Goal: Information Seeking & Learning: Check status

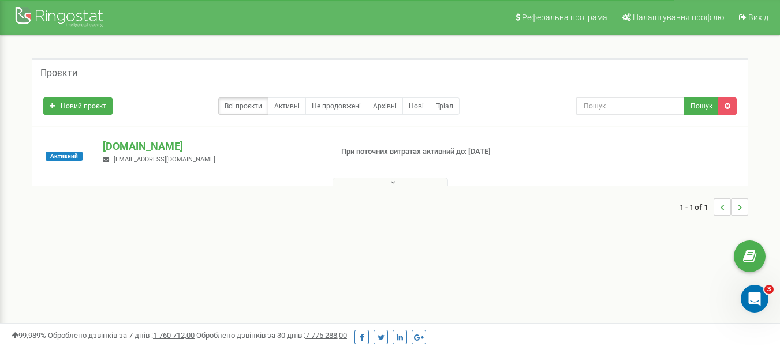
drag, startPoint x: 0, startPoint y: 0, endPoint x: 551, endPoint y: -68, distance: 554.8
drag, startPoint x: 551, startPoint y: -68, endPoint x: 139, endPoint y: 51, distance: 428.9
click at [139, 52] on div "Проєкти Новий проєкт Всі проєкти Активні Не продовжені Архівні Нові Тріал Пошук" at bounding box center [390, 142] width 762 height 215
click at [133, 147] on p "[DOMAIN_NAME]" at bounding box center [212, 146] width 219 height 15
click at [378, 98] on link "Архівні" at bounding box center [385, 106] width 36 height 17
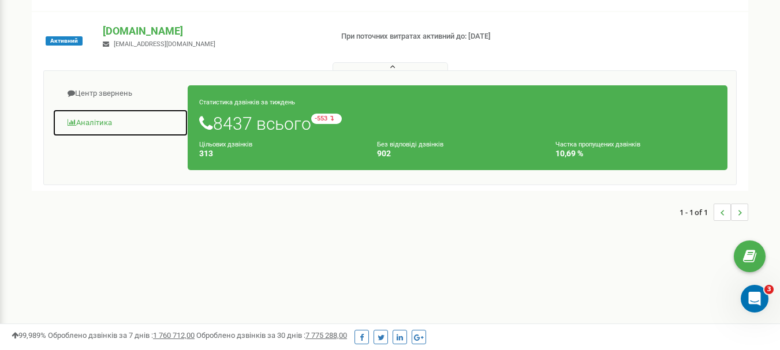
click at [107, 125] on link "Аналiтика" at bounding box center [121, 123] width 136 height 28
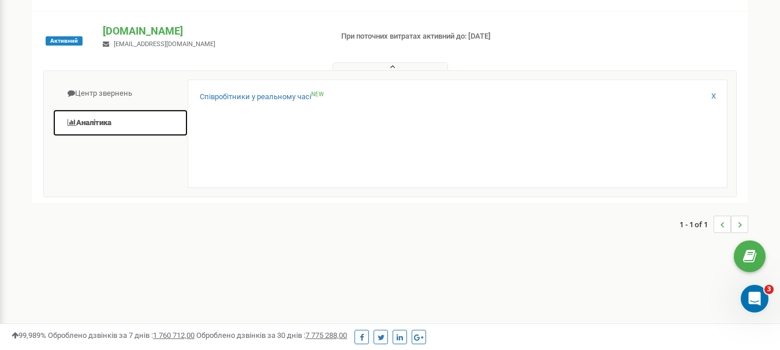
click at [107, 124] on link "Аналiтика" at bounding box center [121, 123] width 136 height 28
click at [106, 122] on link "Аналiтика" at bounding box center [121, 123] width 136 height 28
click at [713, 95] on link "X" at bounding box center [713, 96] width 5 height 11
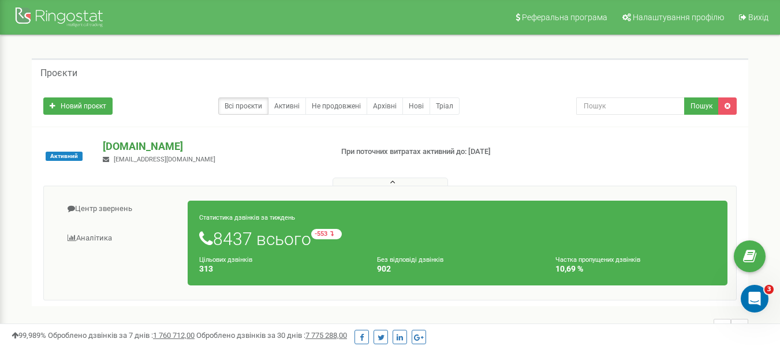
click at [117, 143] on p "[DOMAIN_NAME]" at bounding box center [212, 146] width 219 height 15
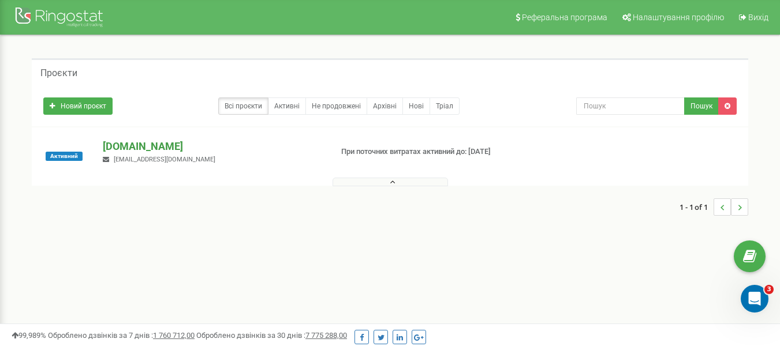
click at [117, 143] on p "[DOMAIN_NAME]" at bounding box center [212, 146] width 219 height 15
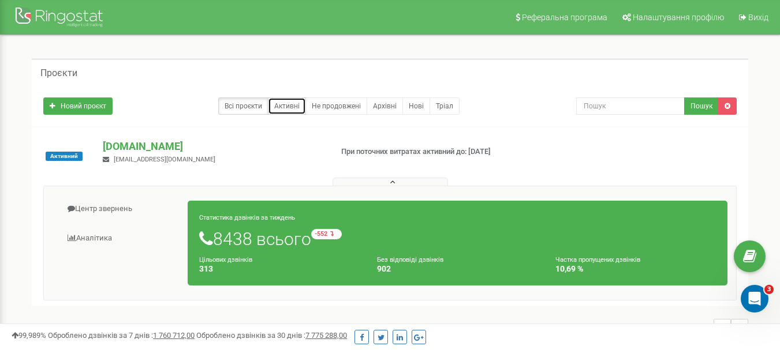
click at [289, 105] on link "Активні" at bounding box center [287, 106] width 38 height 17
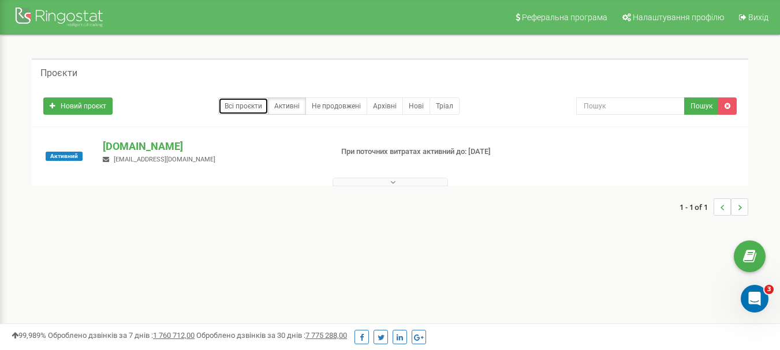
click at [244, 107] on link "Всі проєкти" at bounding box center [243, 106] width 50 height 17
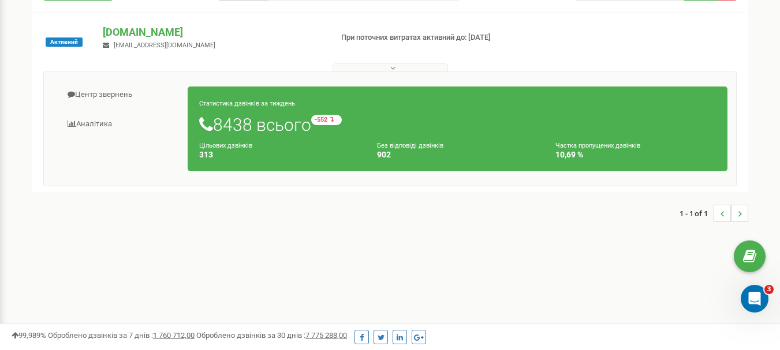
scroll to position [115, 0]
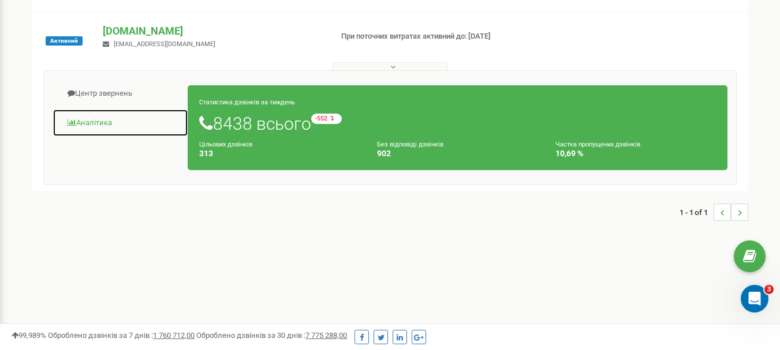
click at [94, 121] on link "Аналiтика" at bounding box center [121, 123] width 136 height 28
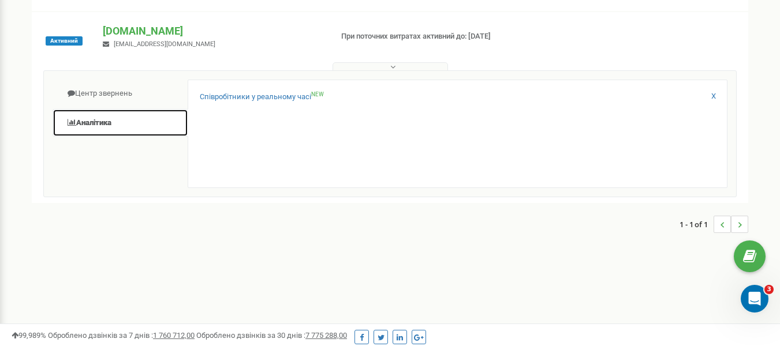
click at [126, 123] on link "Аналiтика" at bounding box center [121, 123] width 136 height 28
click at [118, 109] on link "Аналiтика" at bounding box center [121, 123] width 136 height 28
click at [712, 97] on link "X" at bounding box center [713, 96] width 5 height 11
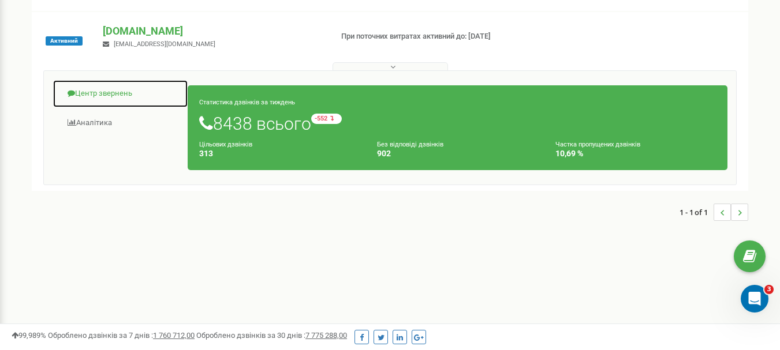
click at [114, 89] on link "Центр звернень" at bounding box center [121, 94] width 136 height 28
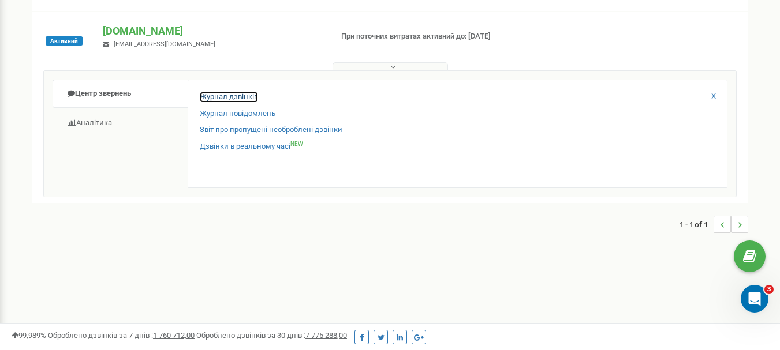
click at [226, 94] on link "Журнал дзвінків" at bounding box center [229, 97] width 58 height 11
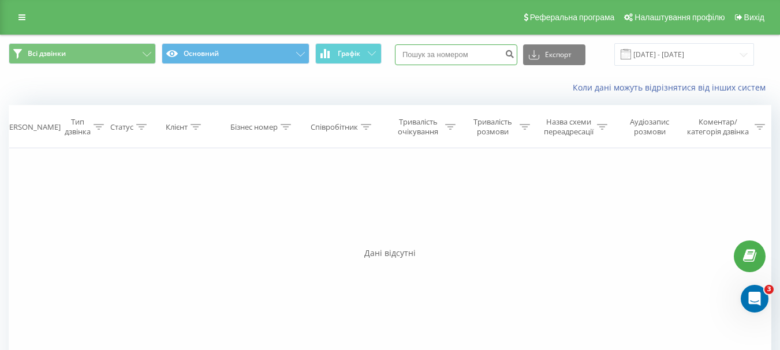
click at [425, 56] on input at bounding box center [456, 54] width 122 height 21
click at [354, 131] on div "Співробітник" at bounding box center [334, 127] width 47 height 10
click at [487, 200] on div "Фільтрувати за умовою Дорівнює Введіть значення Скасувати OK Фільтрувати за умо…" at bounding box center [390, 278] width 762 height 260
click at [398, 157] on icon at bounding box center [398, 157] width 6 height 6
click at [354, 126] on div "Співробітник" at bounding box center [334, 127] width 47 height 10
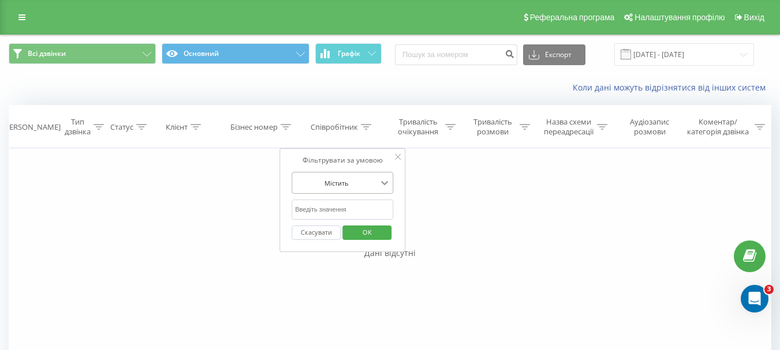
click at [382, 184] on icon at bounding box center [385, 183] width 12 height 12
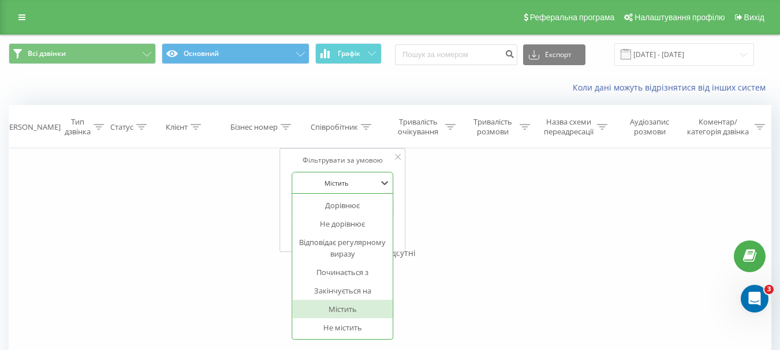
click at [481, 250] on div "Дані відсутні" at bounding box center [390, 254] width 762 height 12
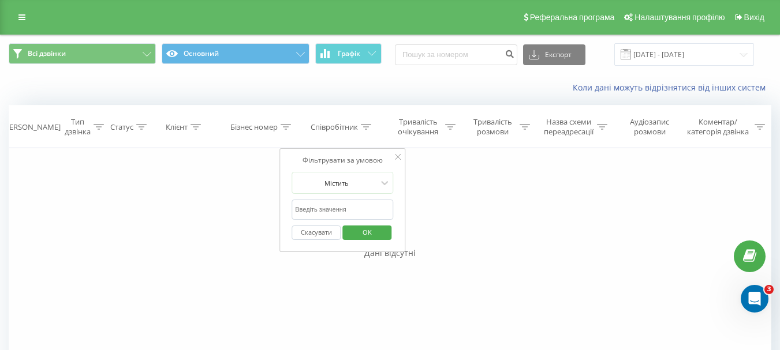
click at [130, 152] on div "Фільтрувати за умовою Дорівнює Введіть значення Скасувати OK Фільтрувати за умо…" at bounding box center [390, 278] width 762 height 260
click at [188, 126] on div "Клієнт" at bounding box center [183, 127] width 35 height 10
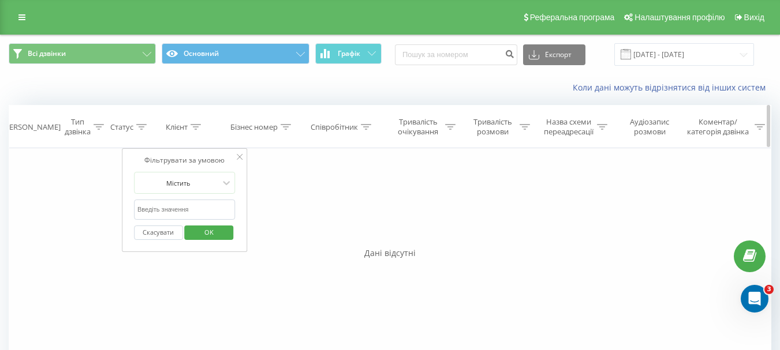
click at [261, 130] on div "Бізнес номер" at bounding box center [253, 127] width 47 height 10
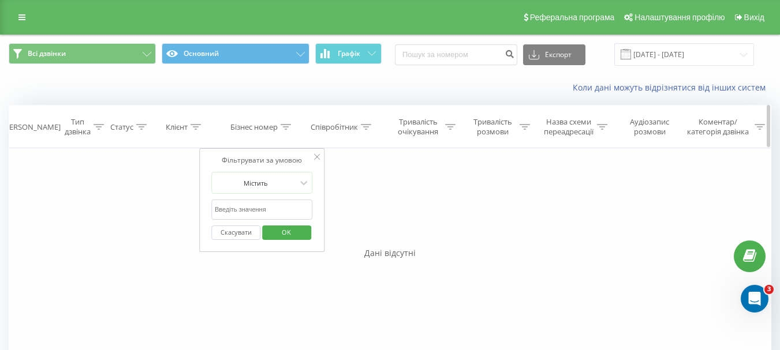
click at [414, 128] on div "Тривалість очікування" at bounding box center [418, 127] width 48 height 20
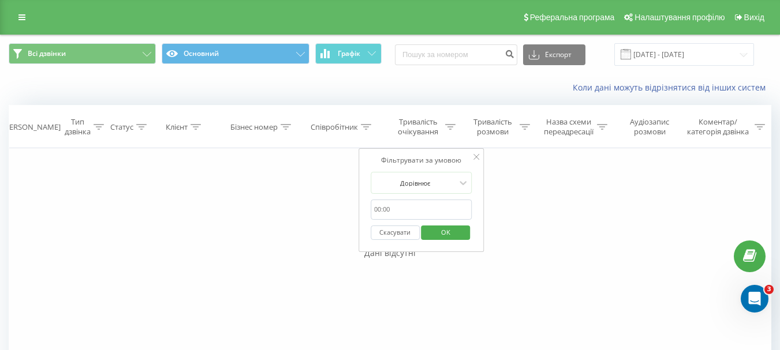
click at [582, 222] on div "Фільтрувати за умовою Дорівнює Введіть значення Скасувати OK Фільтрувати за умо…" at bounding box center [390, 278] width 762 height 260
click at [475, 157] on icon at bounding box center [476, 157] width 6 height 6
click at [735, 47] on input "22.07.2025 - 22.08.2025" at bounding box center [684, 54] width 140 height 23
click at [257, 153] on div "Фільтрувати за умовою Дорівнює Введіть значення Скасувати OK Фільтрувати за умо…" at bounding box center [390, 278] width 762 height 260
click at [348, 128] on div "Співробітник" at bounding box center [334, 127] width 47 height 10
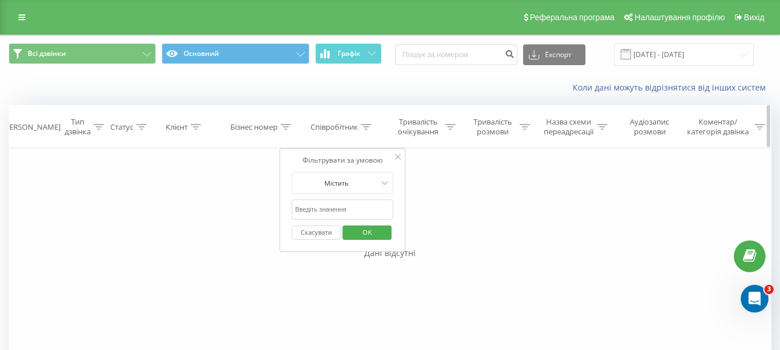
click at [362, 124] on icon at bounding box center [366, 127] width 10 height 6
click at [364, 124] on icon at bounding box center [366, 127] width 10 height 6
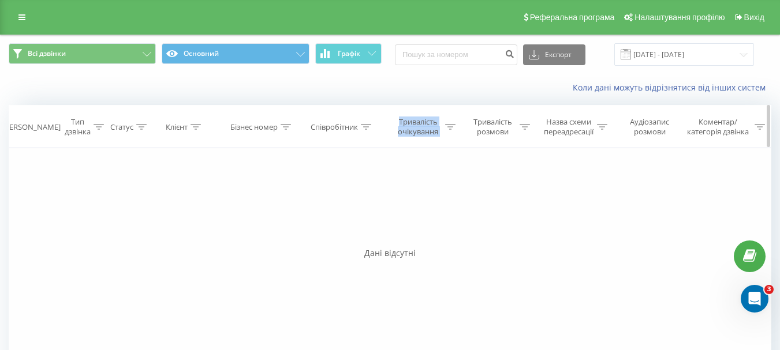
click at [364, 124] on icon at bounding box center [366, 127] width 10 height 6
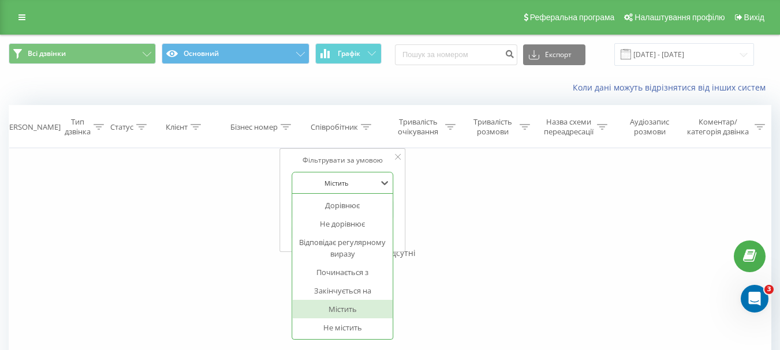
click at [375, 184] on div at bounding box center [336, 183] width 82 height 11
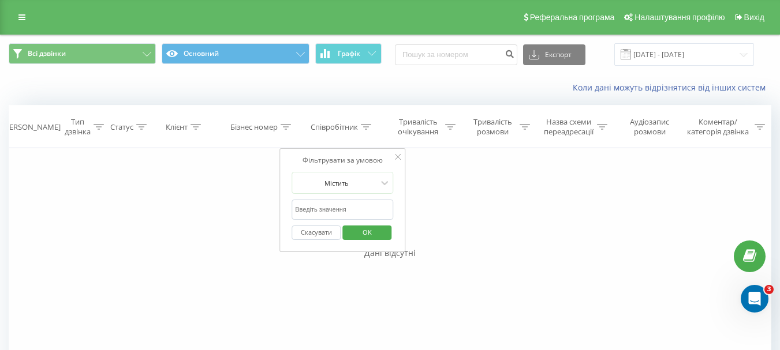
click at [246, 241] on div "Фільтрувати за умовою Дорівнює Введіть значення Скасувати OK Фільтрувати за умо…" at bounding box center [390, 278] width 762 height 260
click at [333, 214] on input "text" at bounding box center [342, 210] width 102 height 20
click at [438, 255] on div "Дані відсутні" at bounding box center [390, 254] width 762 height 12
click at [388, 232] on button "OK" at bounding box center [366, 233] width 49 height 14
click at [489, 53] on input at bounding box center [456, 54] width 122 height 21
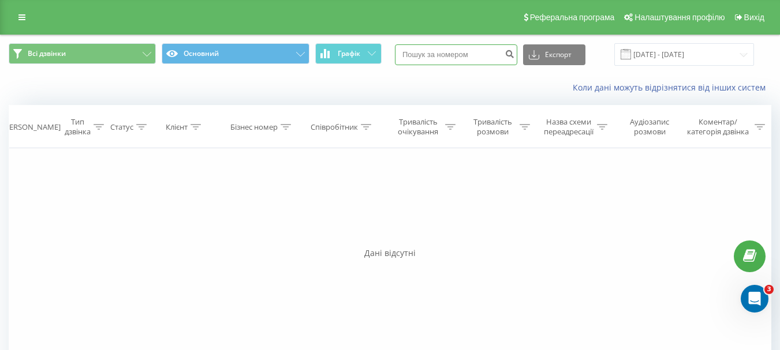
click at [453, 52] on input at bounding box center [456, 54] width 122 height 21
paste input "0995693132"
type input "0995693132"
click at [514, 58] on button "submit" at bounding box center [510, 54] width 16 height 21
click at [664, 52] on input "[DATE] - [DATE]" at bounding box center [684, 54] width 140 height 23
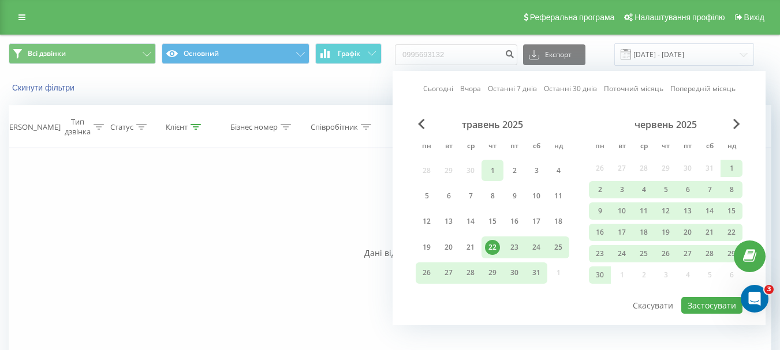
click at [489, 166] on div "1" at bounding box center [492, 170] width 15 height 15
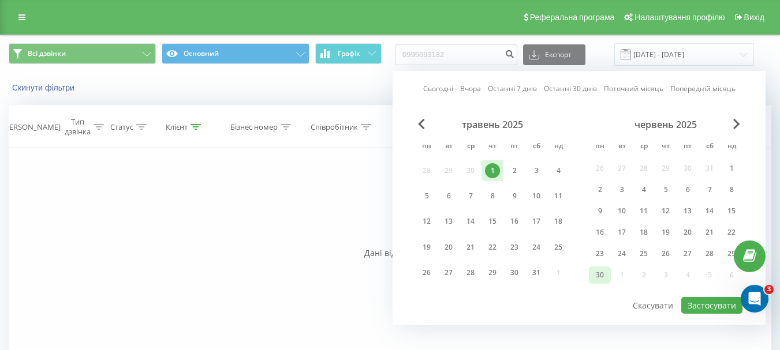
click at [599, 270] on div "30" at bounding box center [599, 275] width 15 height 15
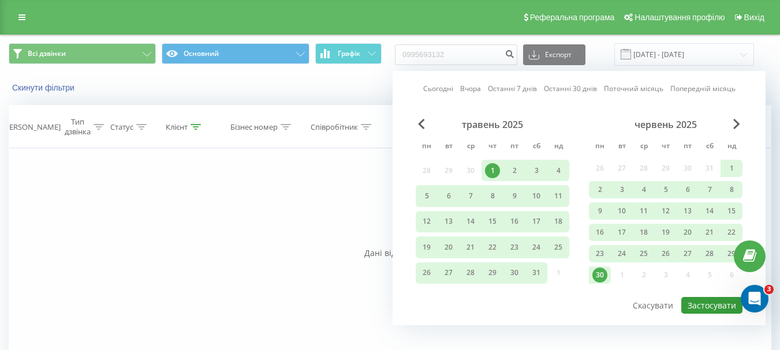
click at [723, 304] on button "Застосувати" at bounding box center [711, 305] width 61 height 17
type input "01.05.2025 - 30.06.2025"
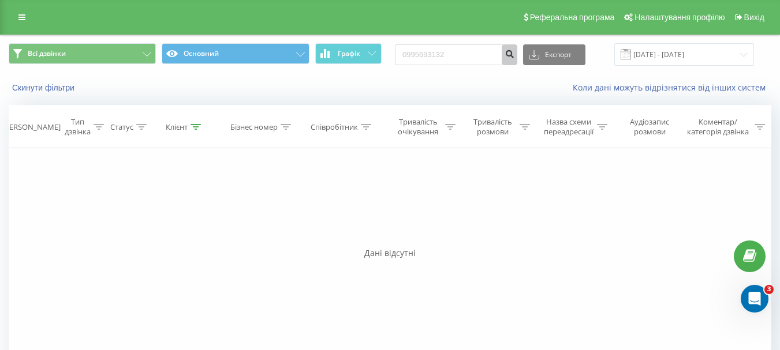
click at [514, 56] on icon "submit" at bounding box center [509, 52] width 10 height 7
click at [662, 53] on input "[DATE] - [DATE]" at bounding box center [684, 54] width 140 height 23
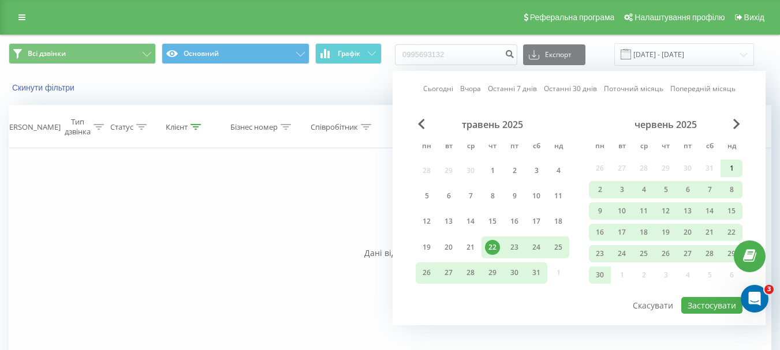
click at [731, 165] on div "1" at bounding box center [731, 168] width 15 height 15
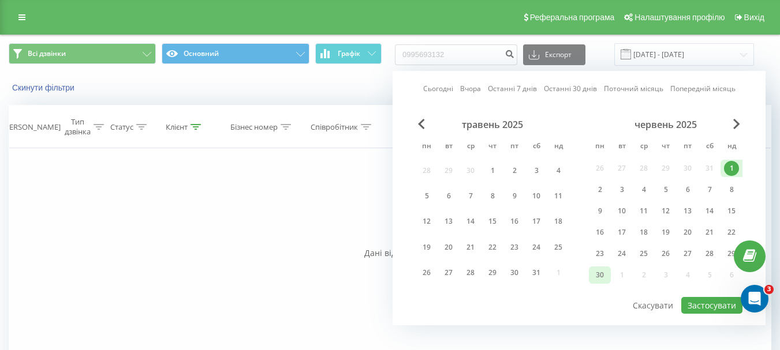
click at [599, 275] on div "30" at bounding box center [599, 275] width 15 height 15
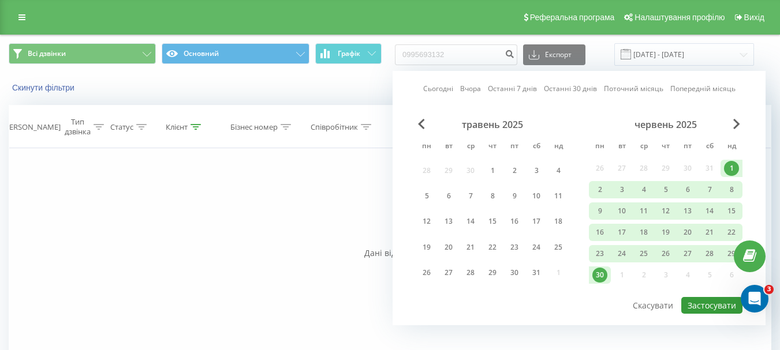
click at [719, 305] on button "Застосувати" at bounding box center [711, 305] width 61 height 17
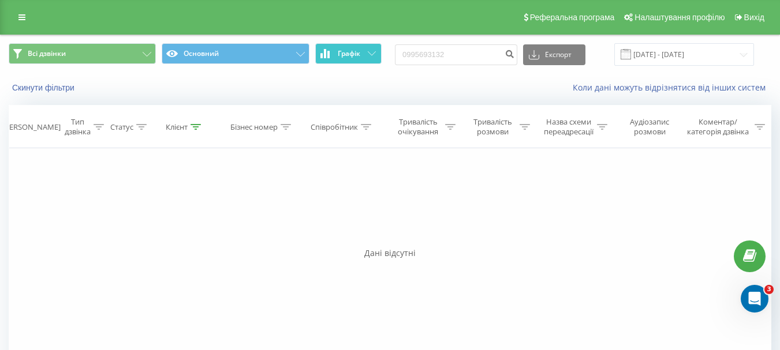
click at [357, 47] on button "Графік" at bounding box center [348, 53] width 66 height 21
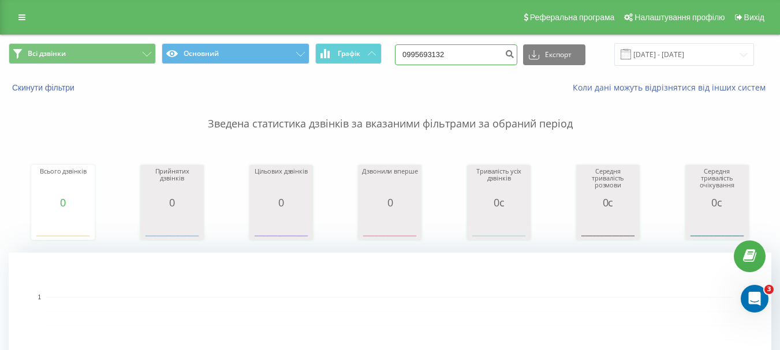
click at [412, 55] on input "0995693132" at bounding box center [456, 54] width 122 height 21
click at [667, 46] on input "01.06.2025 - 30.06.2025" at bounding box center [684, 54] width 140 height 23
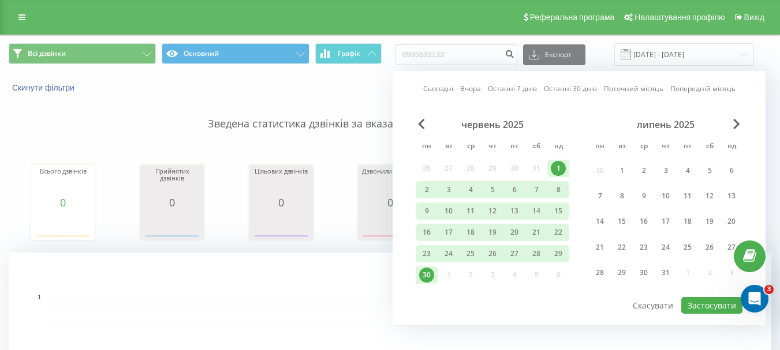
click at [741, 122] on div "липень 2025" at bounding box center [666, 125] width 154 height 12
click at [618, 165] on div "1" at bounding box center [621, 170] width 15 height 15
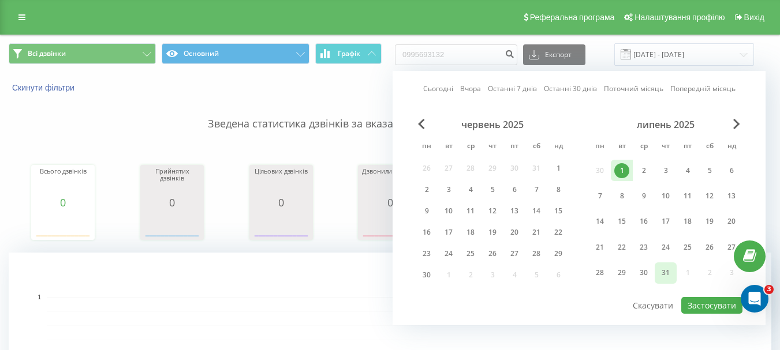
click at [661, 270] on div "31" at bounding box center [665, 273] width 15 height 15
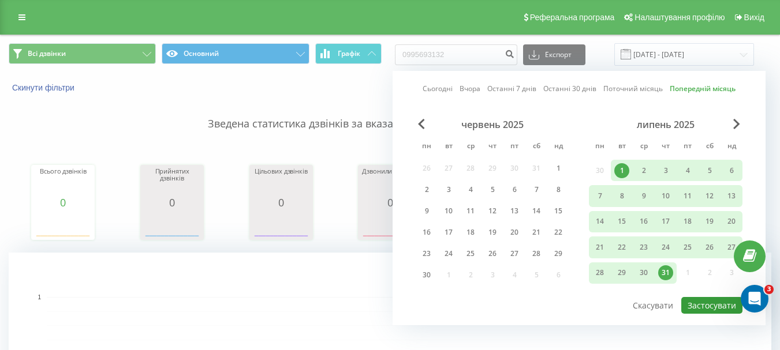
click at [719, 309] on button "Застосувати" at bounding box center [711, 305] width 61 height 17
type input "01.07.2025 - 31.07.2025"
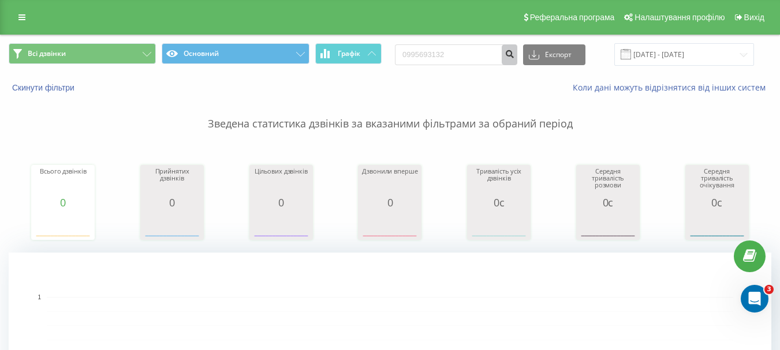
click at [517, 60] on button "submit" at bounding box center [510, 54] width 16 height 21
click at [365, 55] on button "Графік" at bounding box center [348, 53] width 66 height 21
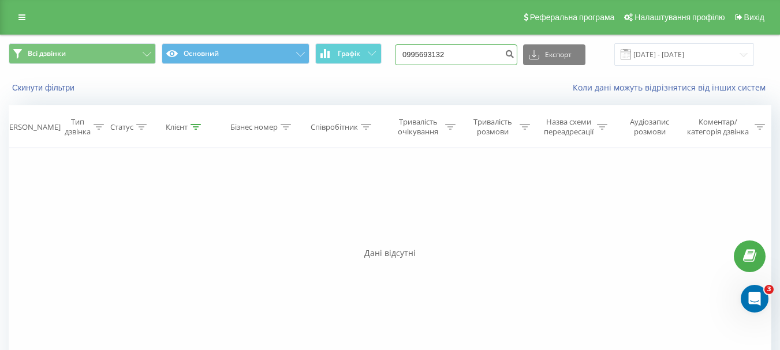
click at [454, 53] on input "0995693132" at bounding box center [456, 54] width 122 height 21
paste input "63800514"
type input "0963800514"
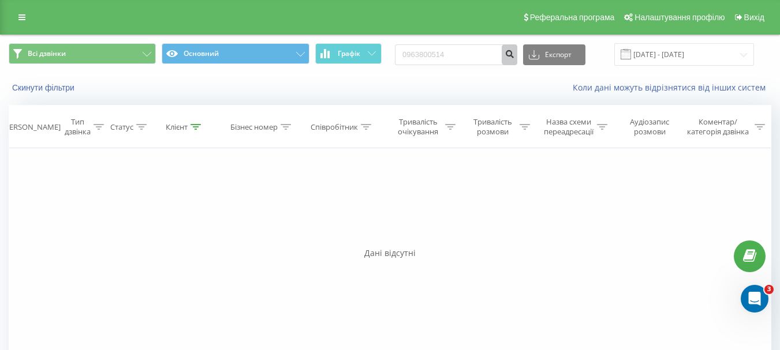
click at [514, 51] on icon "submit" at bounding box center [509, 52] width 10 height 7
click at [662, 54] on input "[DATE] - [DATE]" at bounding box center [684, 54] width 140 height 23
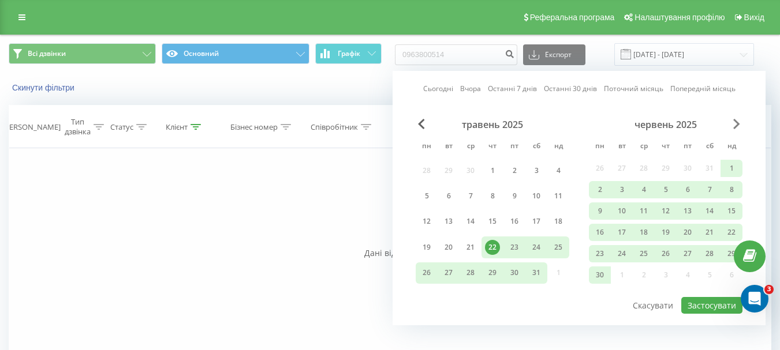
click at [735, 124] on span "Next Month" at bounding box center [736, 124] width 7 height 10
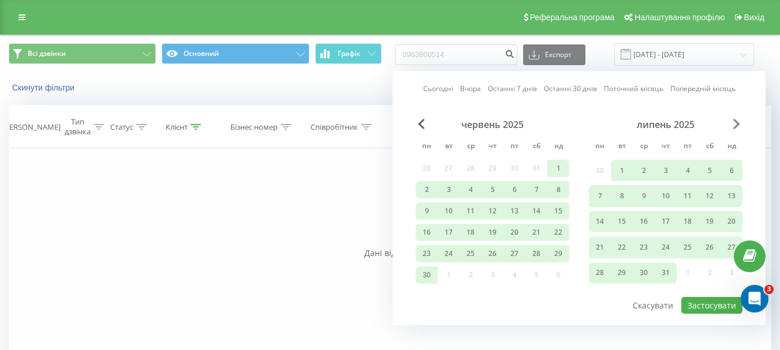
click at [739, 121] on span "Next Month" at bounding box center [736, 124] width 7 height 10
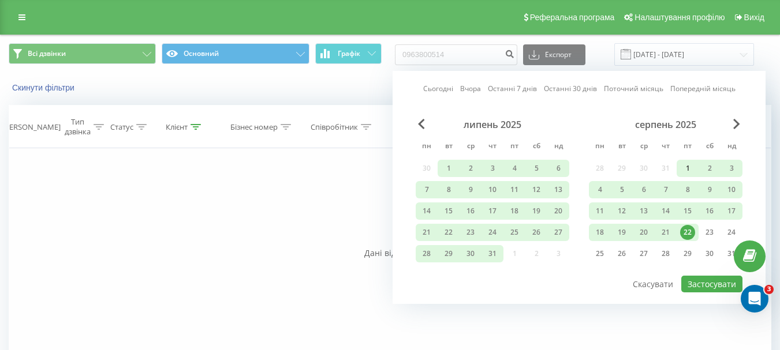
click at [691, 165] on div "1" at bounding box center [687, 168] width 15 height 15
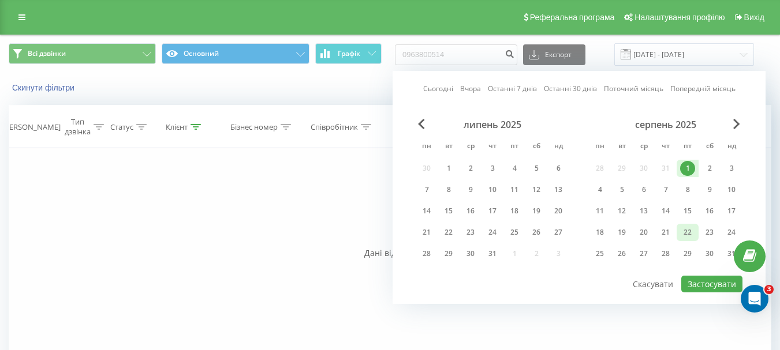
click at [688, 235] on div "22" at bounding box center [687, 232] width 15 height 15
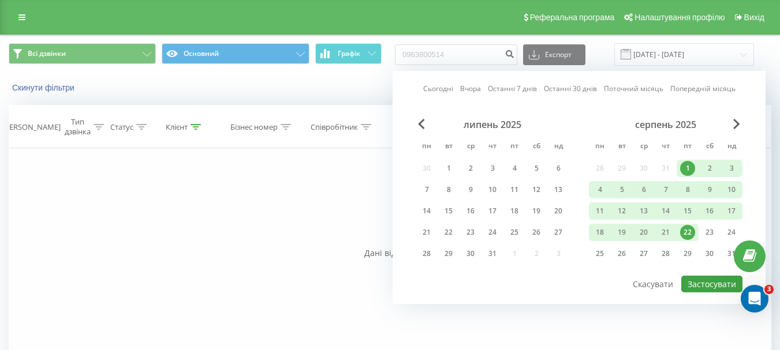
click at [702, 292] on div "Сьогодні Вчора Останні 7 днів Останні 30 днів Поточний місяць Попередній місяць…" at bounding box center [578, 187] width 373 height 233
click at [704, 285] on button "Застосувати" at bounding box center [711, 284] width 61 height 17
type input "[DATE] - [DATE]"
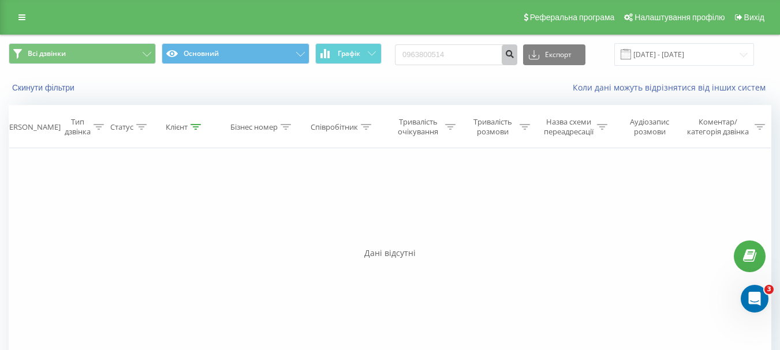
click at [515, 54] on button "submit" at bounding box center [510, 54] width 16 height 21
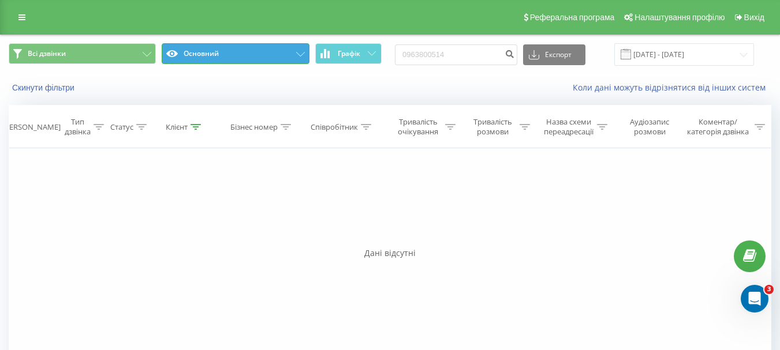
drag, startPoint x: 305, startPoint y: 0, endPoint x: 229, endPoint y: 51, distance: 91.1
click at [230, 53] on button "Основний" at bounding box center [235, 53] width 147 height 21
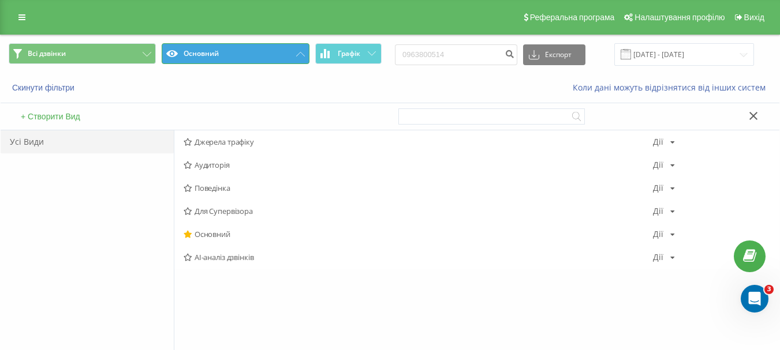
click at [281, 51] on button "Основний" at bounding box center [235, 53] width 147 height 21
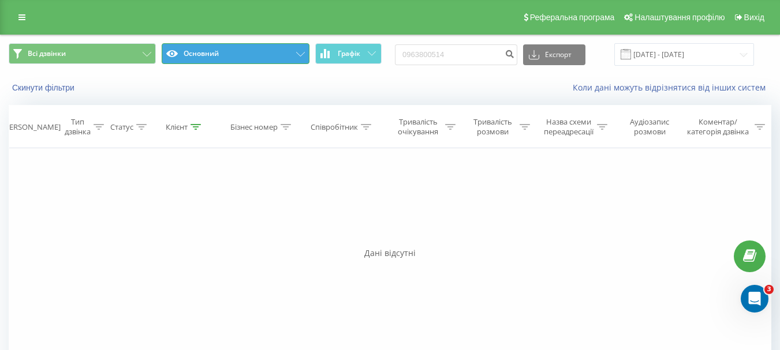
click at [281, 51] on button "Основний" at bounding box center [235, 53] width 147 height 21
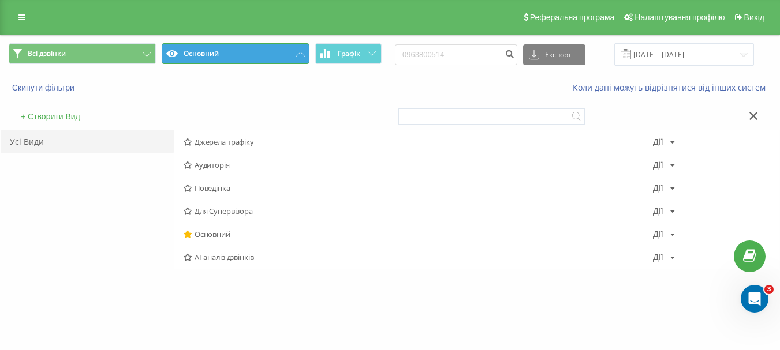
click at [282, 47] on button "Основний" at bounding box center [235, 53] width 147 height 21
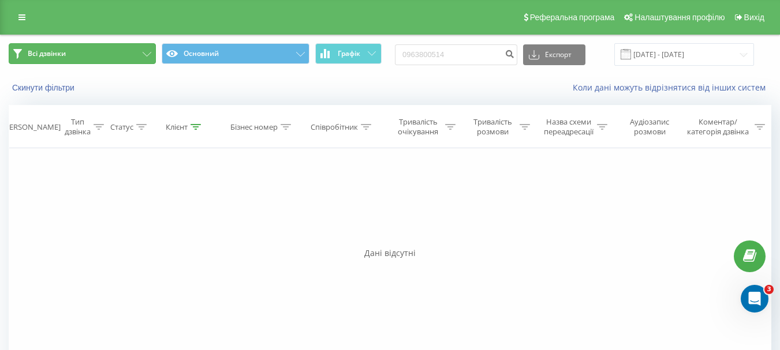
click at [73, 47] on button "Всі дзвінки" at bounding box center [82, 53] width 147 height 21
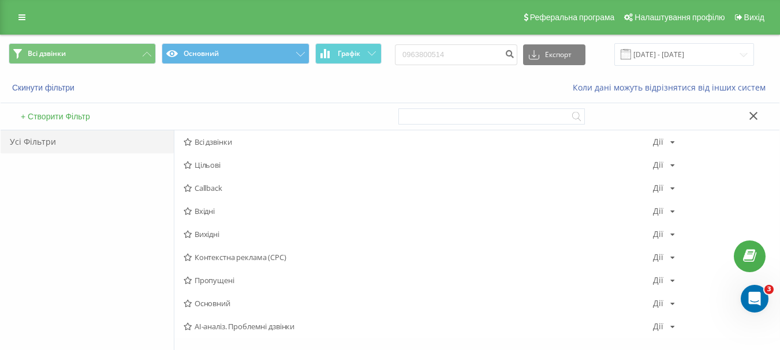
click at [84, 42] on div "Всі дзвінки Основний Графік 0963800514 Експорт .csv .xls .xlsx 22.05.2025 - 22.…" at bounding box center [390, 54] width 779 height 39
click at [753, 13] on span "Вихід" at bounding box center [754, 17] width 20 height 9
